Goal: Task Accomplishment & Management: Manage account settings

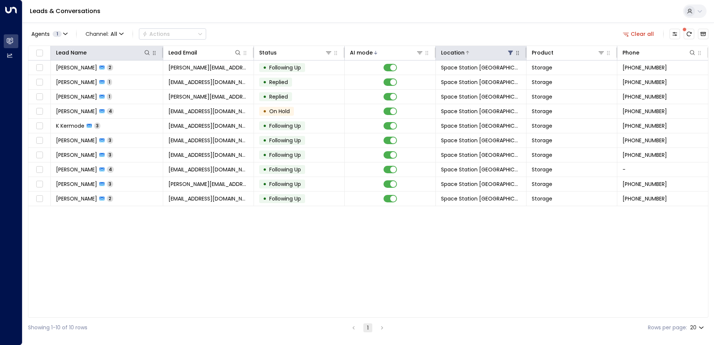
click at [510, 54] on icon at bounding box center [510, 53] width 5 height 4
click at [511, 54] on icon at bounding box center [510, 53] width 5 height 4
click at [703, 33] on icon "Archived Leads" at bounding box center [703, 34] width 6 height 6
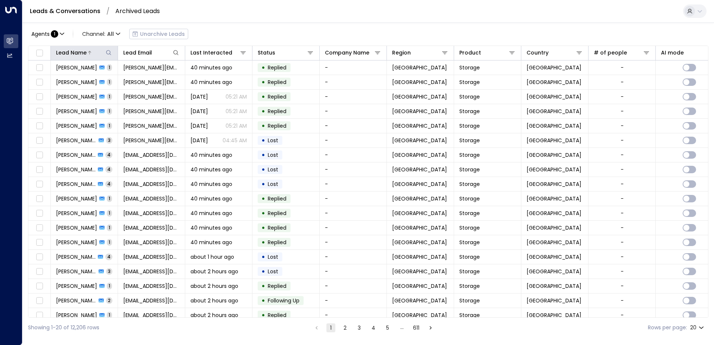
click at [109, 52] on icon at bounding box center [109, 53] width 6 height 6
type input "****"
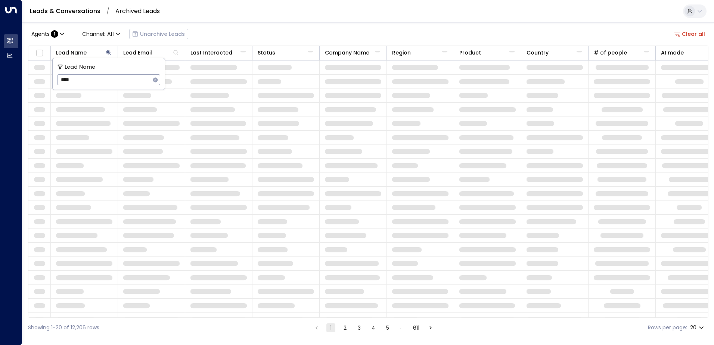
click at [214, 23] on div "Agents : 1 Channel: All Unarchive Leads Clear all Lead Name Lead Email Last Int…" at bounding box center [368, 179] width 680 height 315
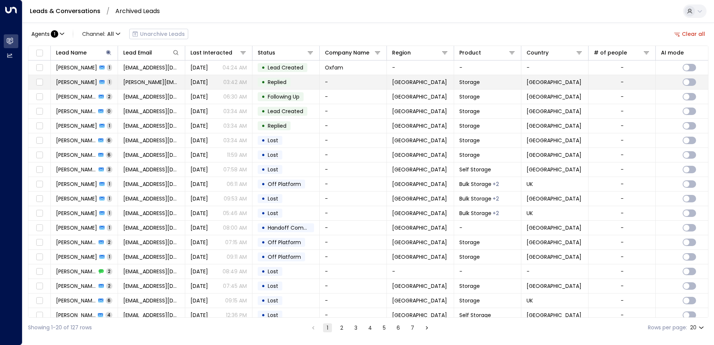
click at [192, 84] on span "[DATE]" at bounding box center [199, 81] width 18 height 7
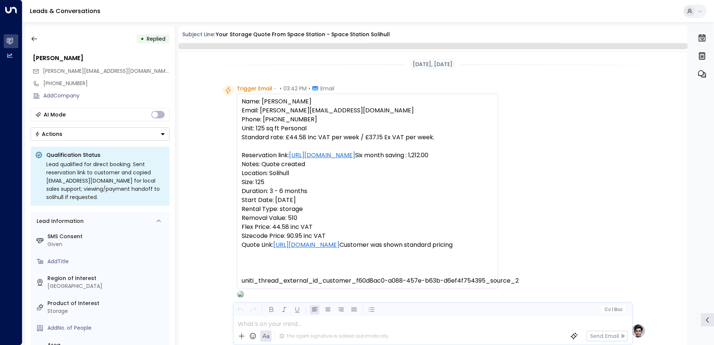
scroll to position [281, 0]
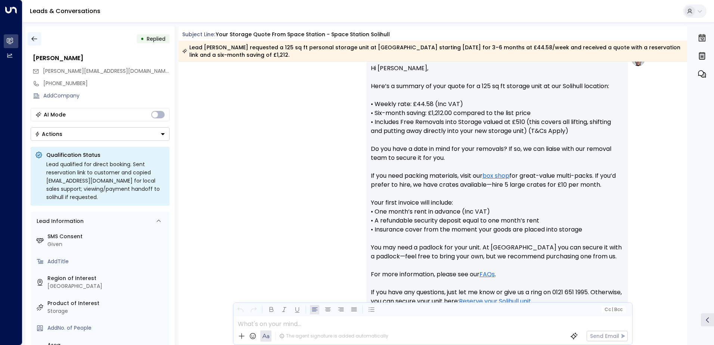
click at [38, 37] on button "button" at bounding box center [34, 38] width 13 height 13
